Goal: Transaction & Acquisition: Purchase product/service

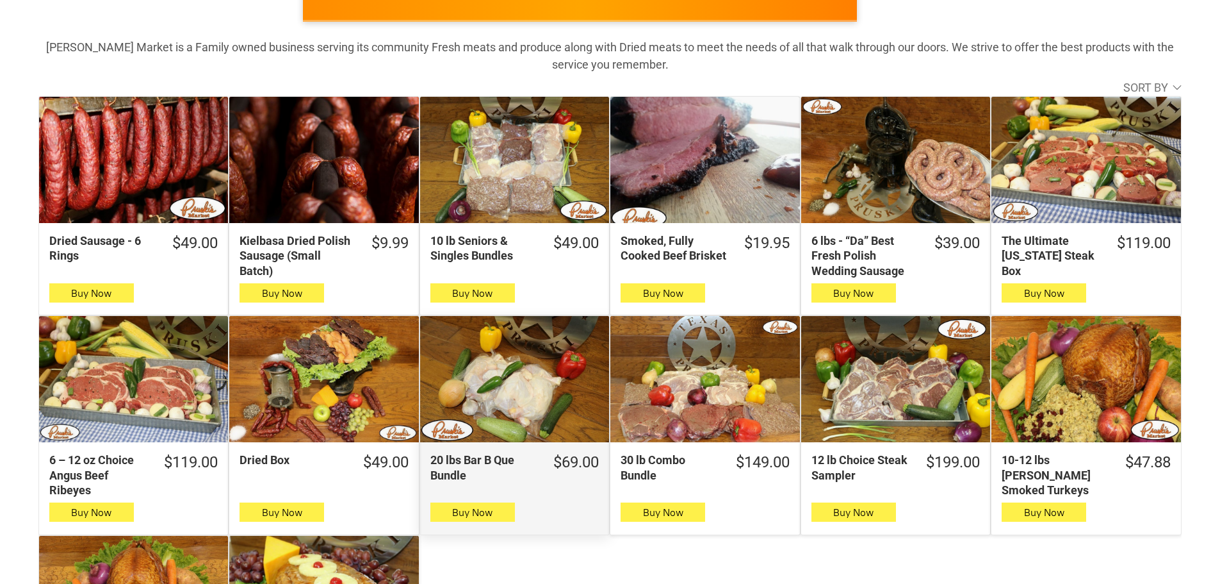
scroll to position [192, 0]
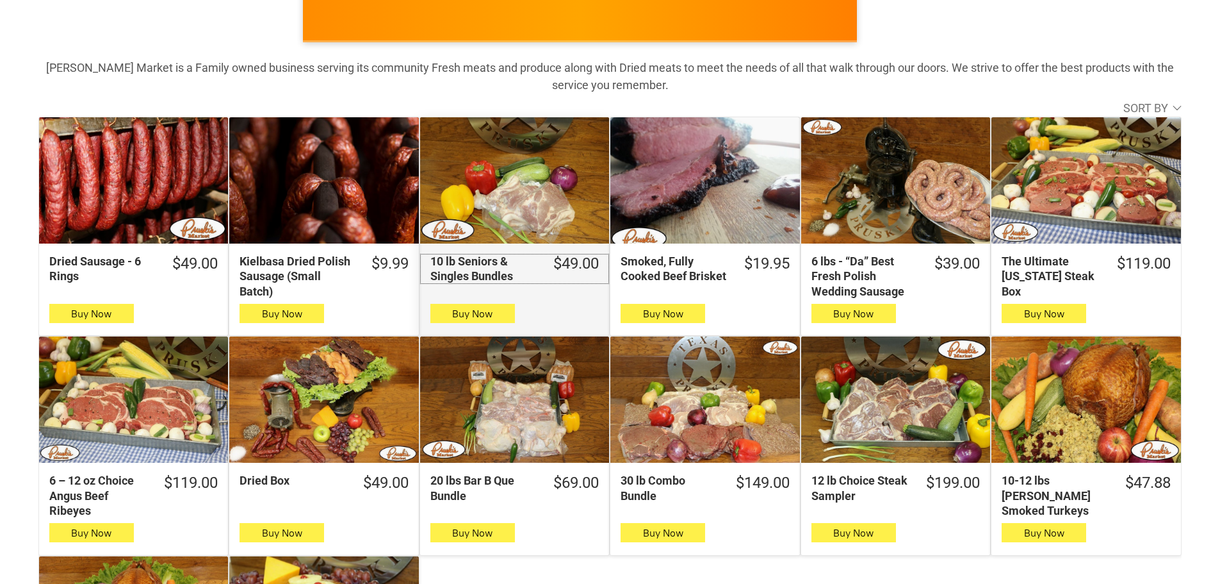
click at [480, 258] on div "10 lb Seniors & Singles Bundles" at bounding box center [484, 269] width 106 height 30
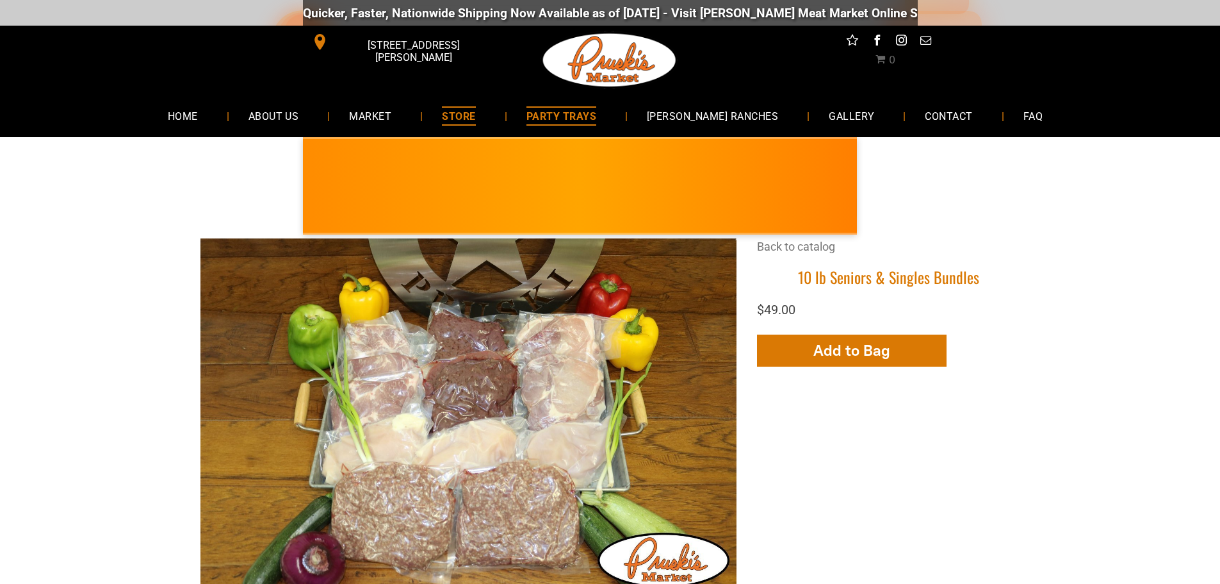
click at [595, 117] on span "PARTY TRAYS" at bounding box center [562, 115] width 70 height 19
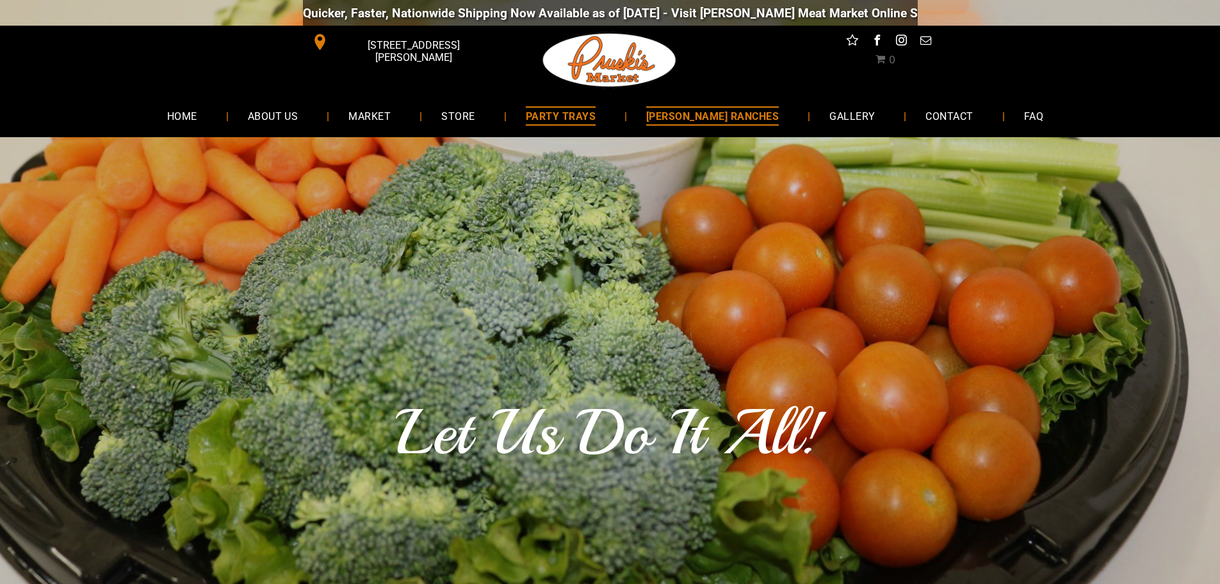
click at [695, 118] on span "[PERSON_NAME] RANCHES" at bounding box center [712, 115] width 133 height 19
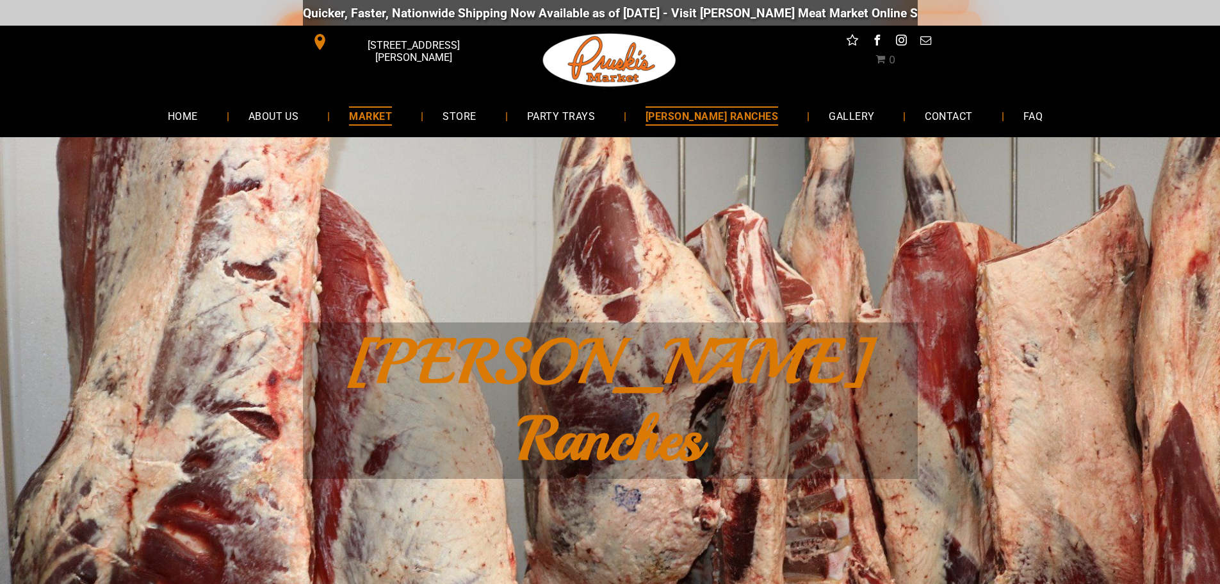
click at [392, 118] on span "MARKET" at bounding box center [370, 115] width 43 height 19
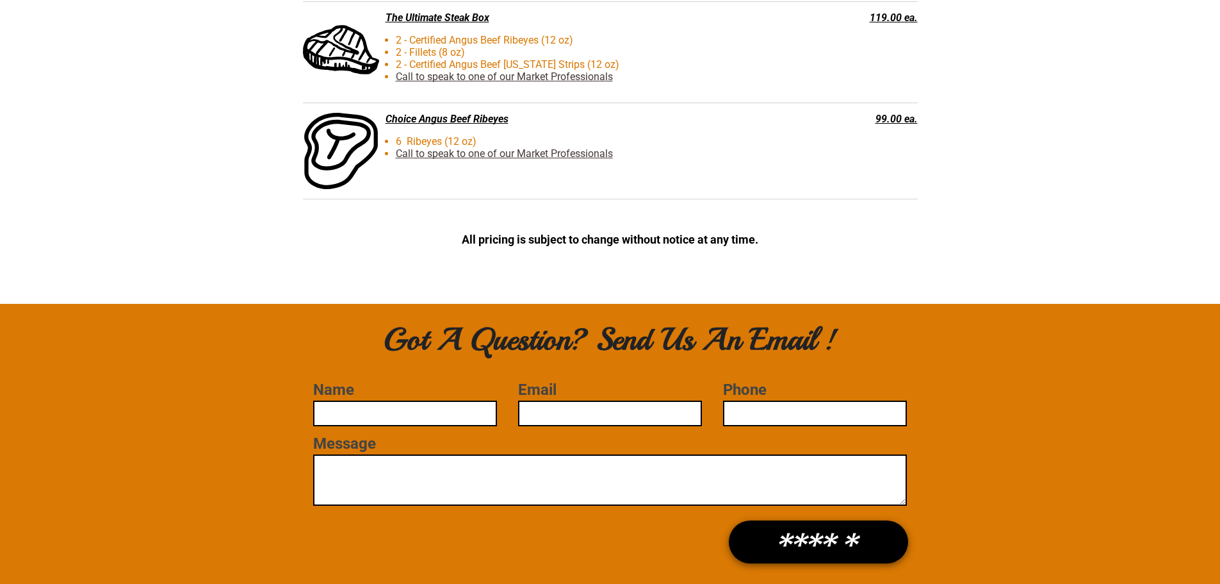
scroll to position [3459, 0]
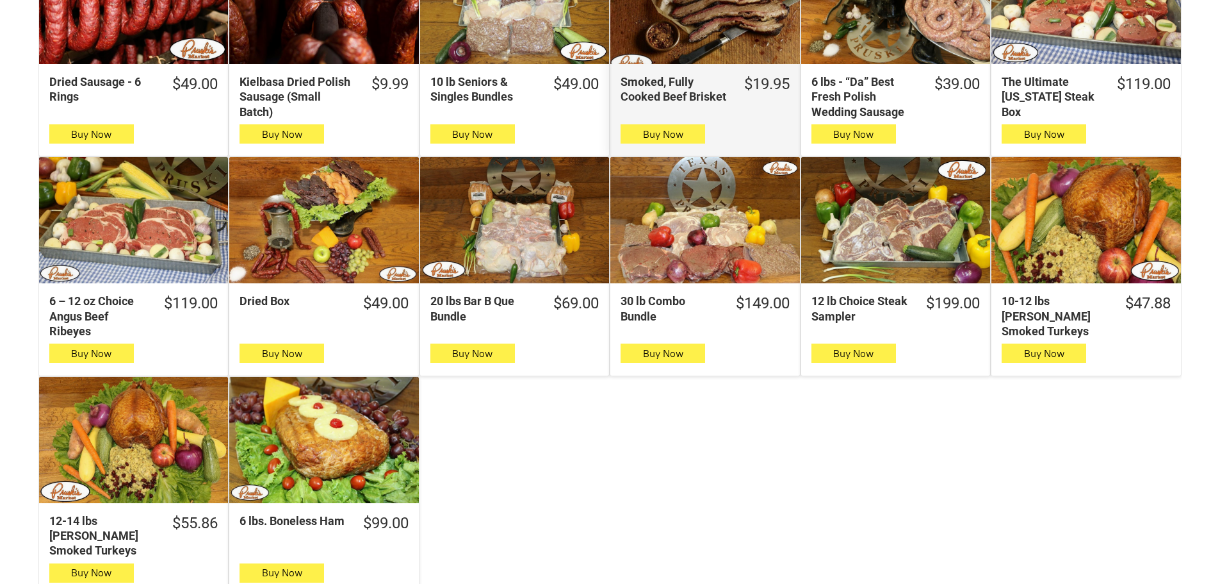
scroll to position [384, 0]
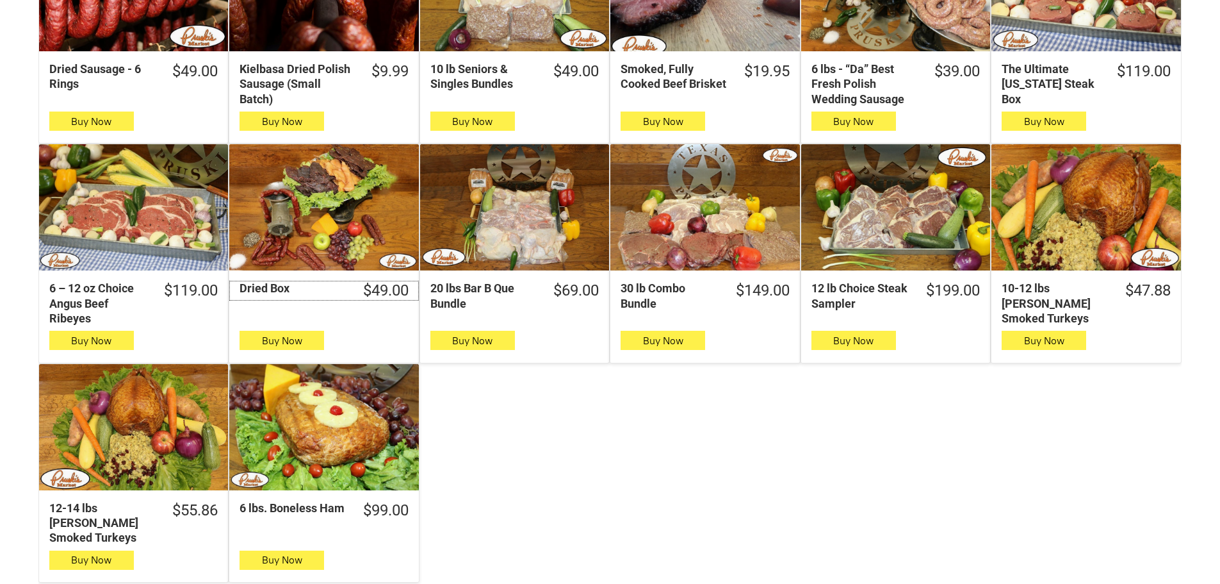
drag, startPoint x: 261, startPoint y: 285, endPoint x: 274, endPoint y: 293, distance: 15.5
click at [261, 285] on div "Dried Box" at bounding box center [293, 288] width 106 height 15
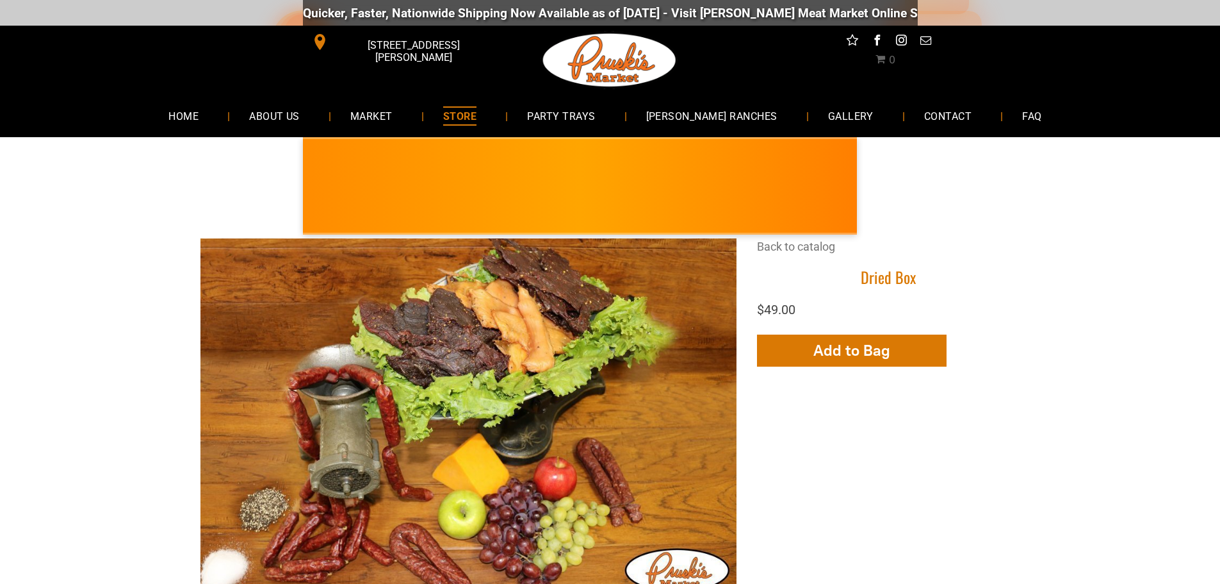
click at [477, 117] on span "STORE" at bounding box center [459, 115] width 33 height 19
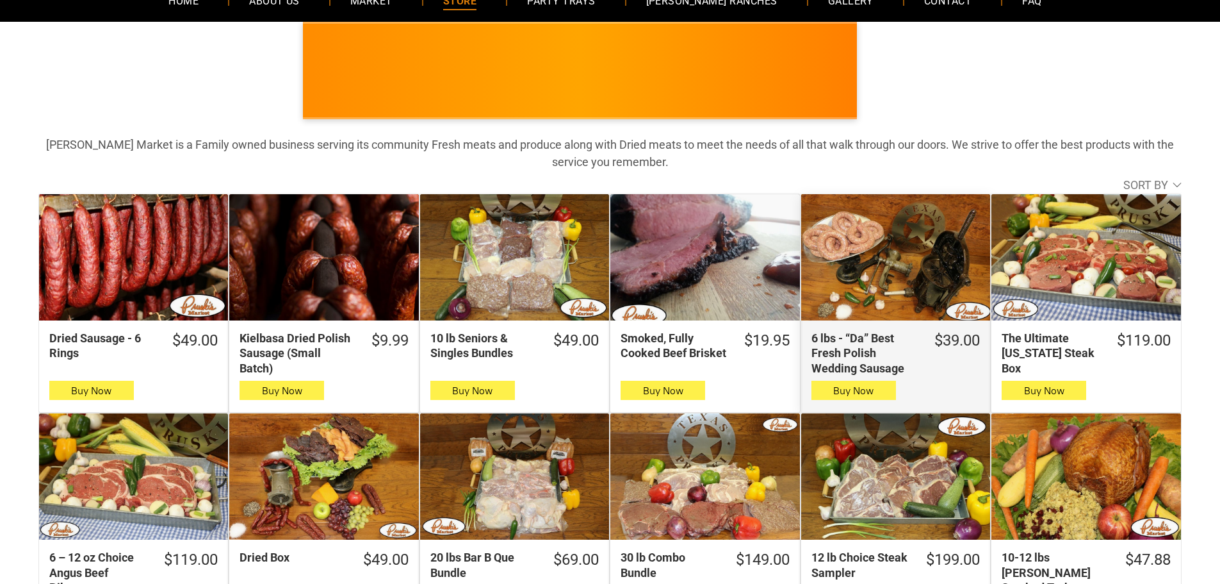
scroll to position [256, 0]
